Goal: Task Accomplishment & Management: Complete application form

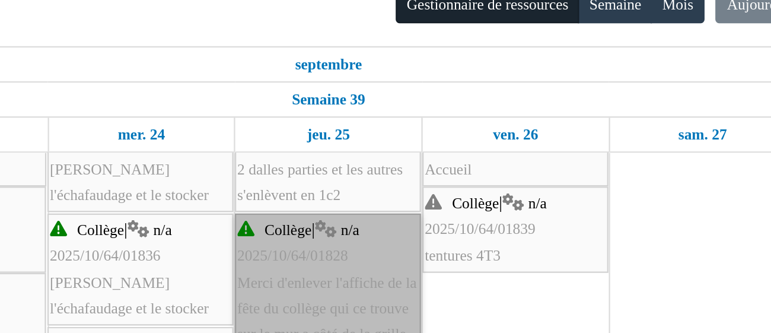
scroll to position [278, 0]
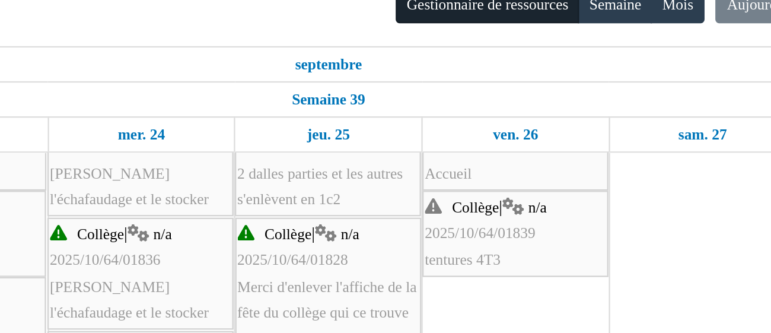
click at [621, 193] on td at bounding box center [629, 259] width 82 height 748
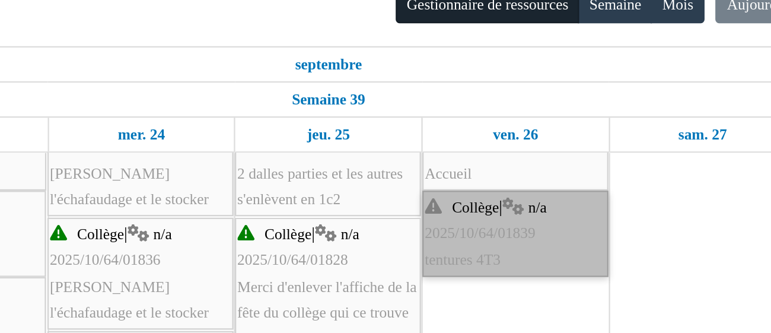
click at [552, 196] on link "Collège | n/a 2025/10/64/01839 tentures 4T3" at bounding box center [547, 199] width 82 height 38
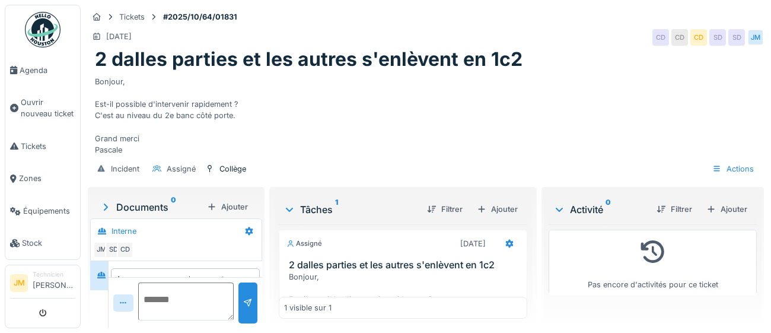
scroll to position [30, 0]
click at [37, 106] on span "Ouvrir nouveau ticket" at bounding box center [48, 108] width 55 height 23
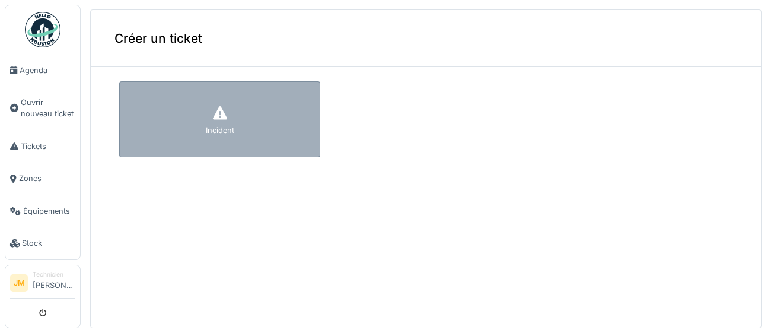
click at [212, 125] on div "Incident" at bounding box center [220, 130] width 28 height 11
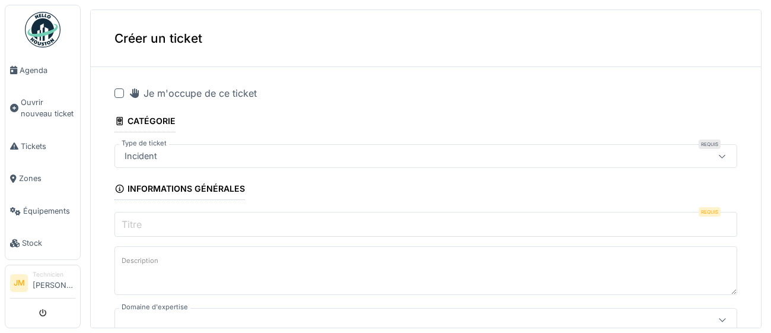
click at [119, 94] on div at bounding box center [118, 92] width 9 height 9
click at [171, 223] on input "Titre" at bounding box center [425, 224] width 623 height 25
click at [174, 225] on input "Titre" at bounding box center [425, 224] width 623 height 25
click at [116, 95] on icon at bounding box center [119, 93] width 7 height 6
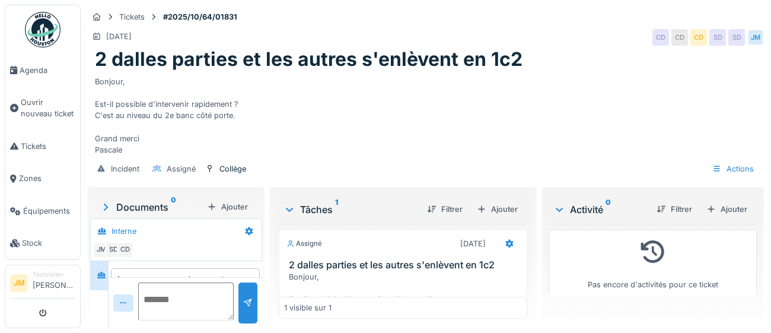
scroll to position [30, 0]
